Goal: Information Seeking & Learning: Learn about a topic

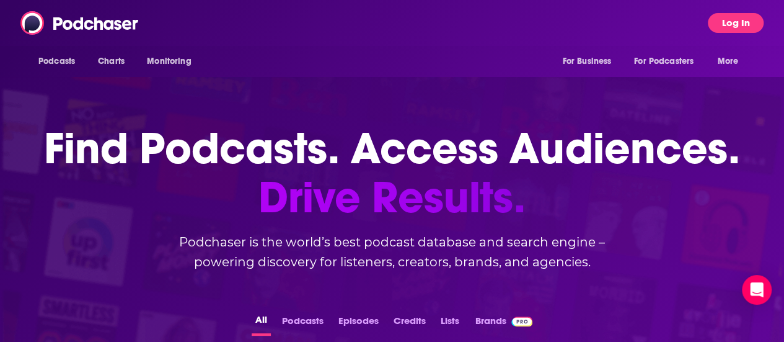
click at [749, 22] on button "Log In" at bounding box center [736, 23] width 56 height 20
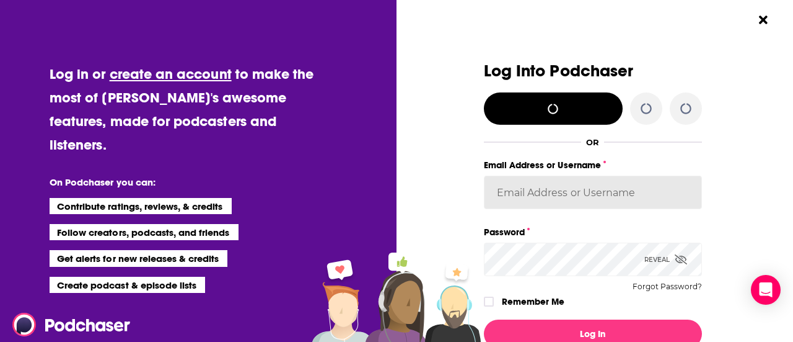
type input "[PERSON_NAME][EMAIL_ADDRESS][PERSON_NAME][DOMAIN_NAME]"
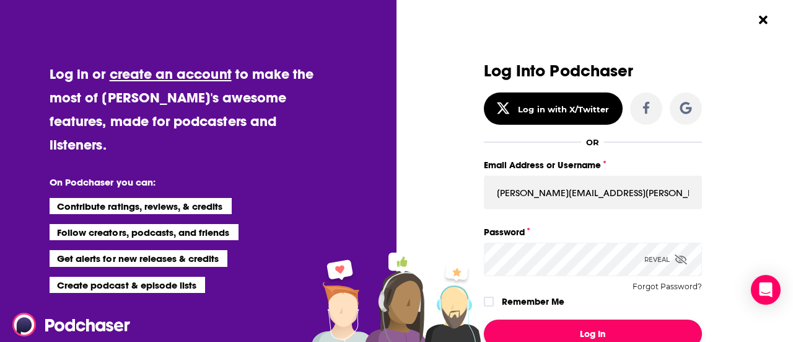
click at [581, 333] on button "Log In" at bounding box center [593, 333] width 218 height 29
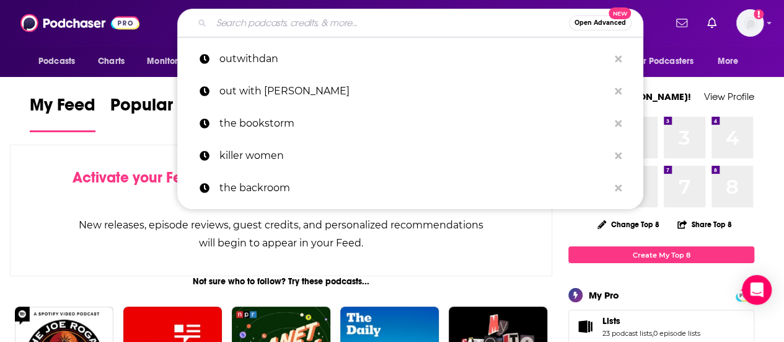
click at [281, 20] on input "Search podcasts, credits, & more..." at bounding box center [390, 23] width 358 height 20
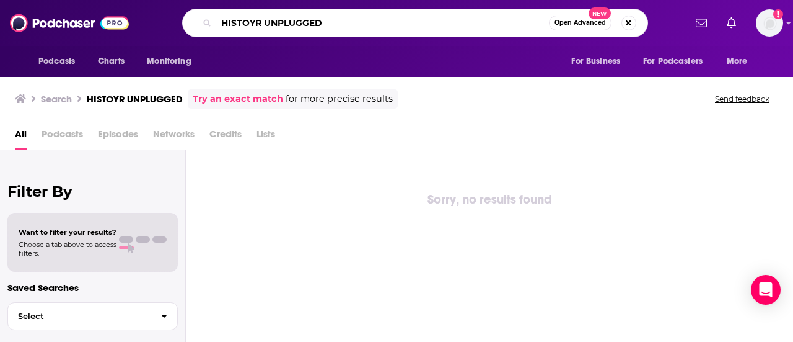
drag, startPoint x: 333, startPoint y: 21, endPoint x: 58, endPoint y: 15, distance: 274.7
click at [58, 15] on div "Podcasts Charts Monitoring HISTOYR UNPLUGGED Open Advanced New For Business For…" at bounding box center [396, 23] width 793 height 46
type input "history unplugged"
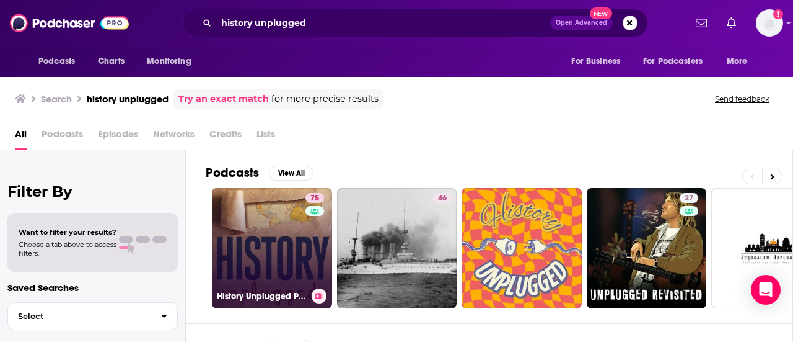
click at [283, 244] on link "75 History Unplugged Podcast" at bounding box center [272, 248] width 120 height 120
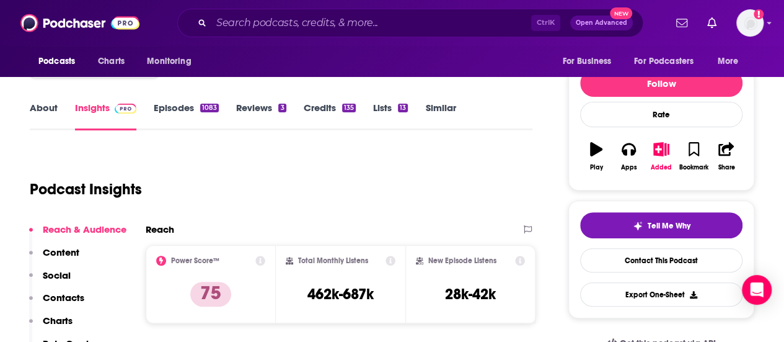
scroll to position [186, 0]
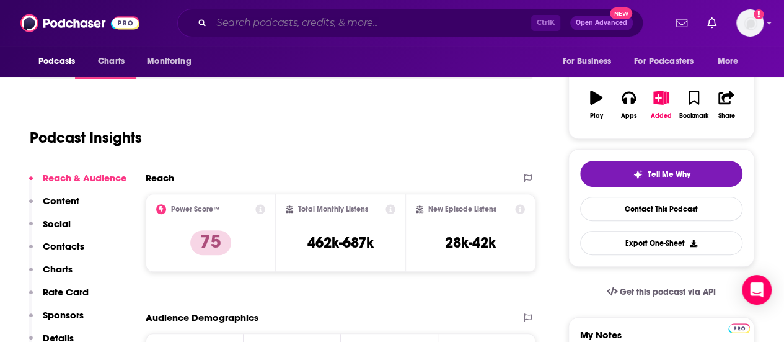
click at [446, 28] on input "Search podcasts, credits, & more..." at bounding box center [371, 23] width 320 height 20
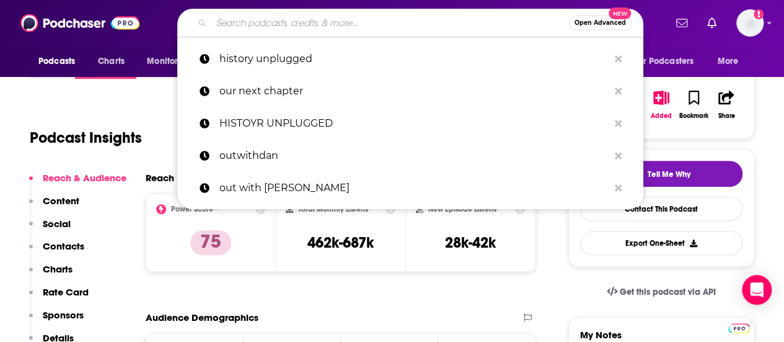
click at [446, 27] on input "Search podcasts, credits, & more..." at bounding box center [390, 23] width 358 height 20
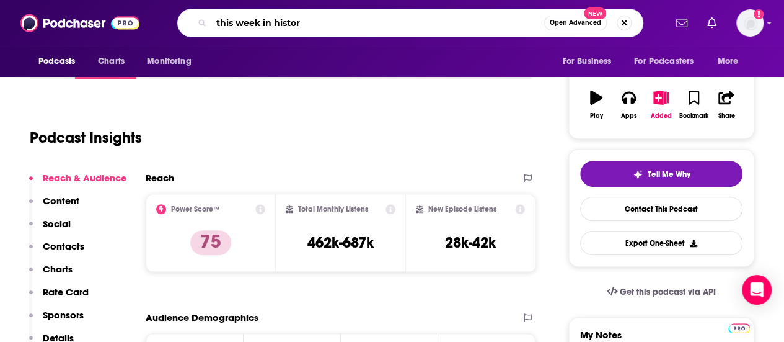
type input "this week in history"
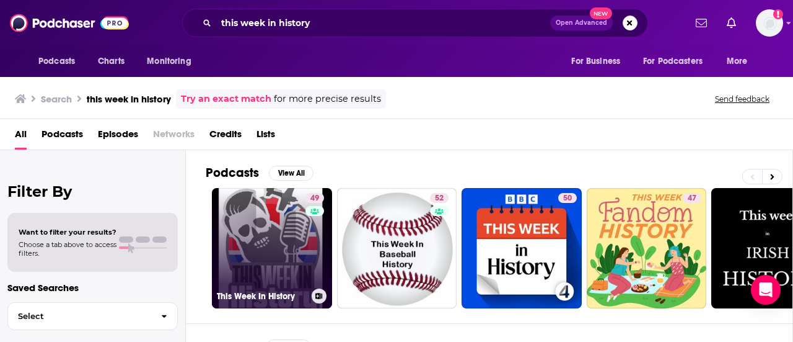
click at [257, 221] on link "49 This Week In History" at bounding box center [272, 248] width 120 height 120
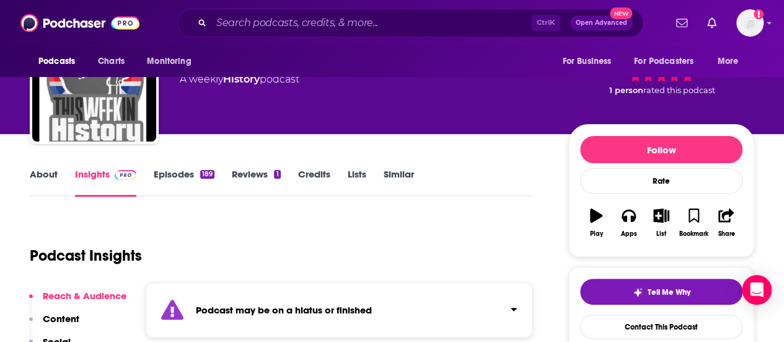
scroll to position [62, 0]
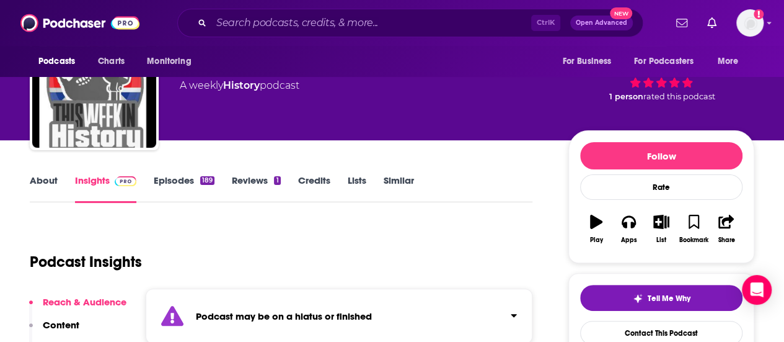
click at [35, 183] on link "About" at bounding box center [44, 188] width 28 height 29
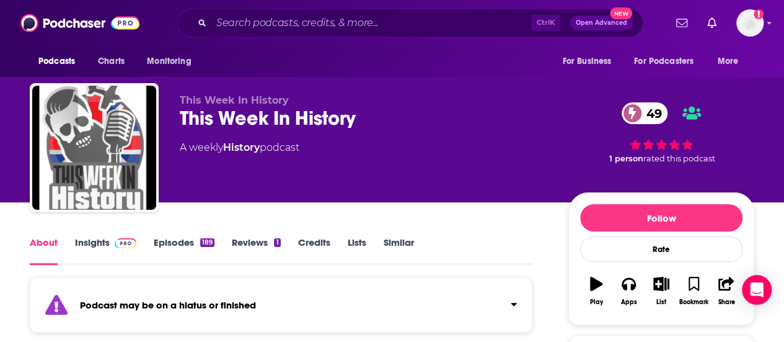
click at [95, 245] on link "Insights" at bounding box center [105, 250] width 61 height 29
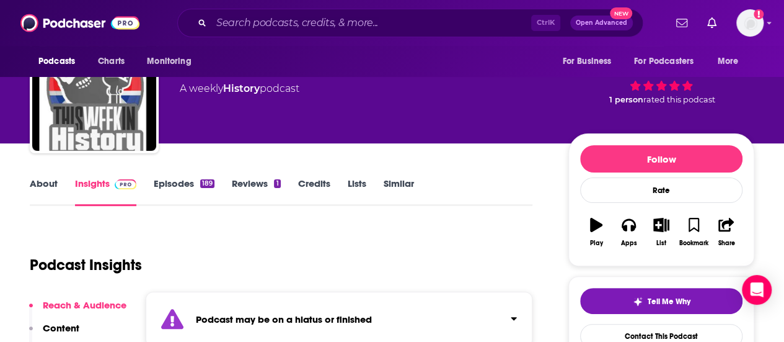
scroll to position [248, 0]
